Goal: Book appointment/travel/reservation

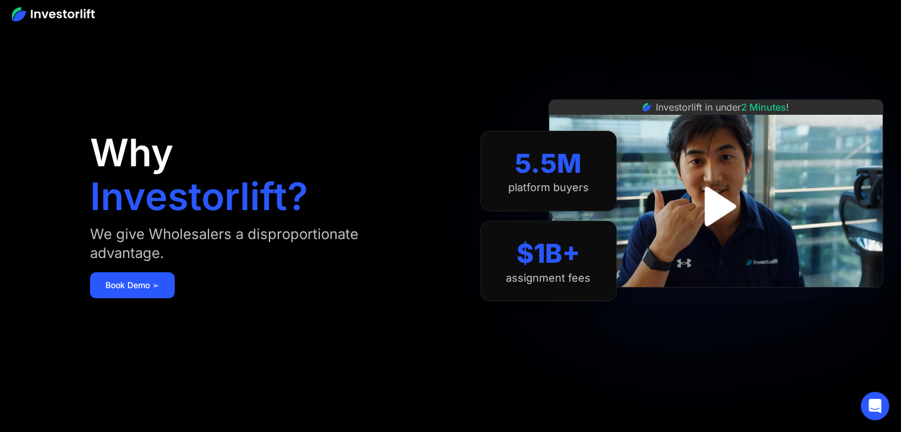
click at [709, 202] on img "open lightbox" at bounding box center [715, 206] width 71 height 71
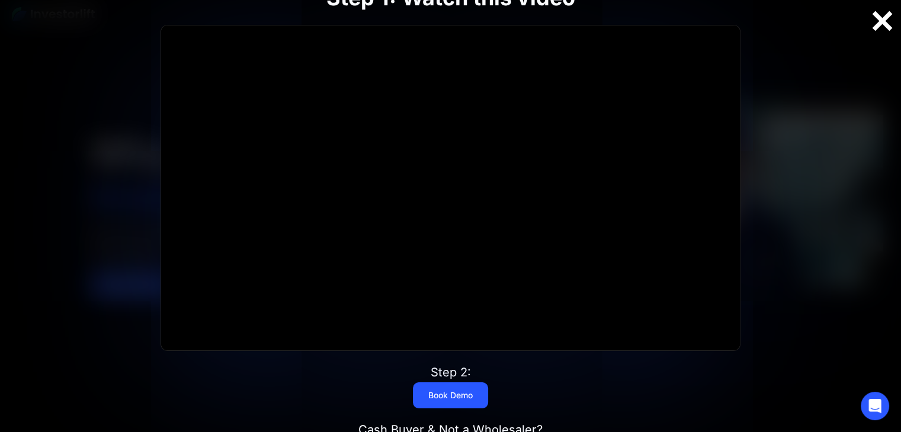
click at [881, 20] on div at bounding box center [882, 21] width 38 height 25
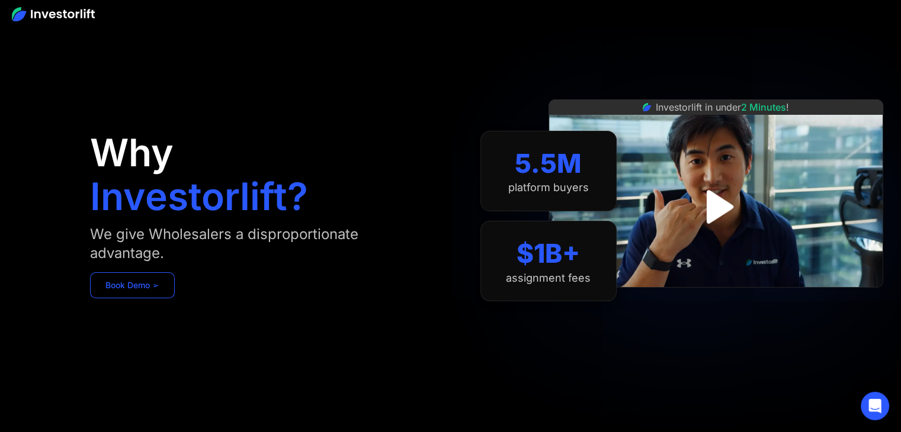
click at [147, 281] on link "Book Demo ➢" at bounding box center [132, 285] width 85 height 26
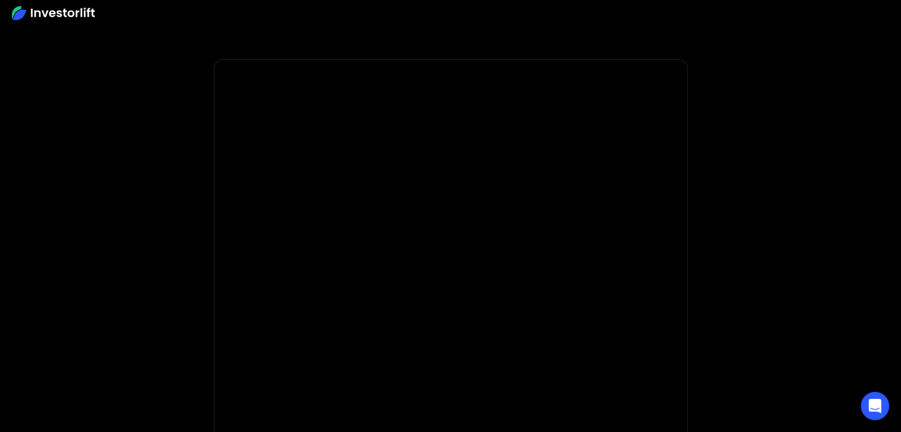
click at [76, 20] on img at bounding box center [53, 13] width 83 height 14
